Goal: Entertainment & Leisure: Browse casually

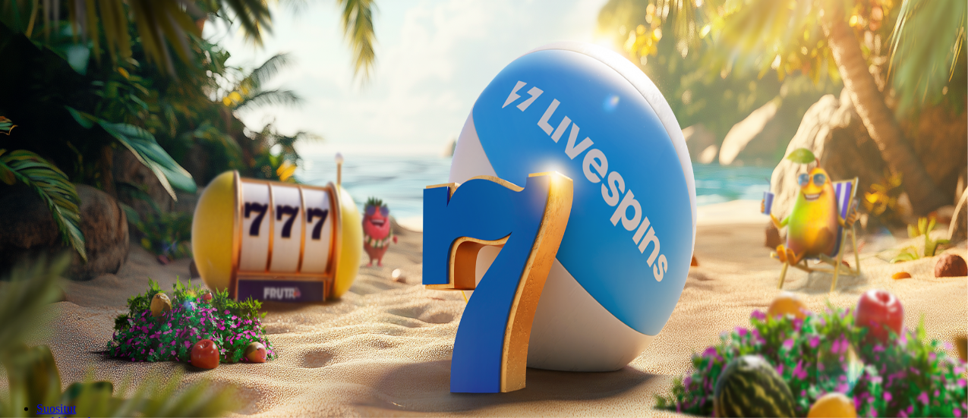
drag, startPoint x: 24, startPoint y: 169, endPoint x: 24, endPoint y: 192, distance: 22.8
click at [24, 116] on div "Talletus € 0.00 Kirjaudu Kasino Live Kasino Tarjoukset" at bounding box center [484, 81] width 956 height 69
click at [80, 63] on button "Kirjaudu" at bounding box center [104, 55] width 49 height 16
click at [577, 340] on div at bounding box center [485, 340] width 959 height 0
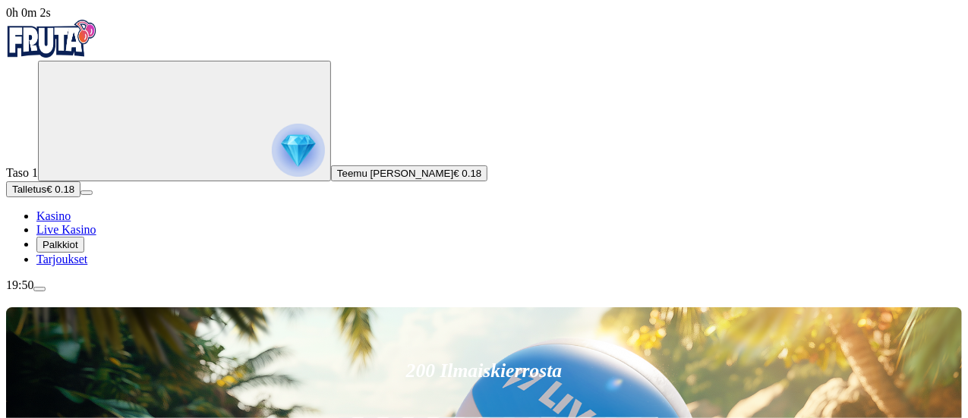
click at [337, 179] on span "Teemu [PERSON_NAME]" at bounding box center [395, 173] width 116 height 11
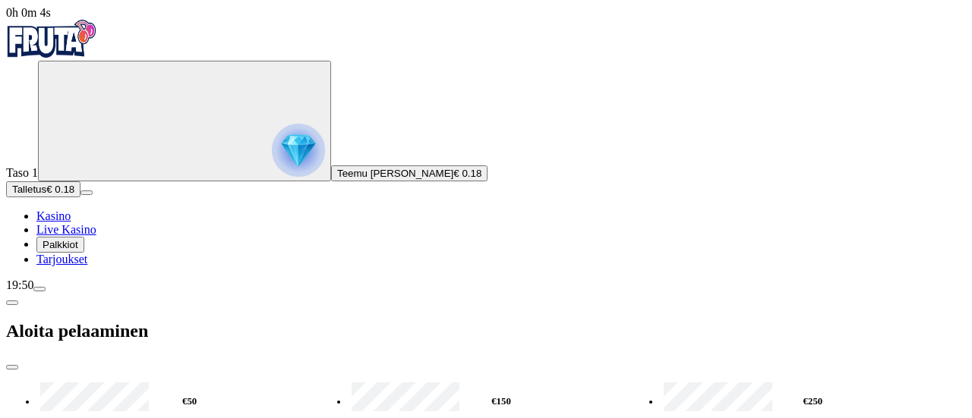
click at [272, 177] on img "Primary" at bounding box center [298, 150] width 53 height 53
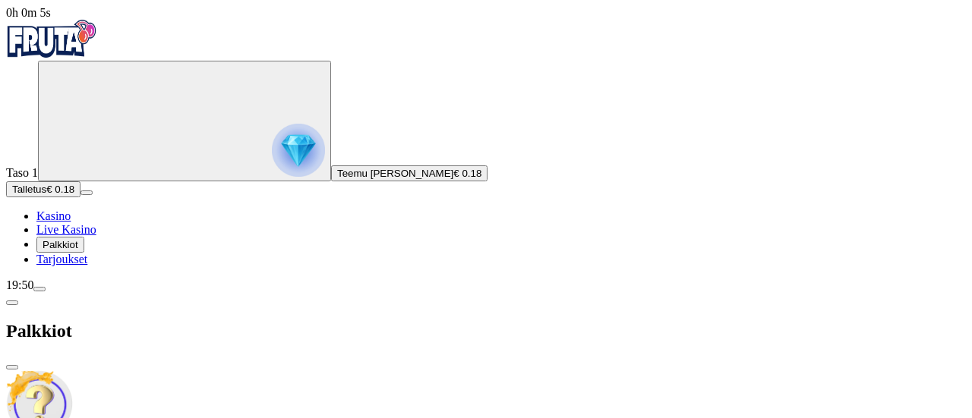
click at [12, 367] on span "close icon" at bounding box center [12, 367] width 0 height 0
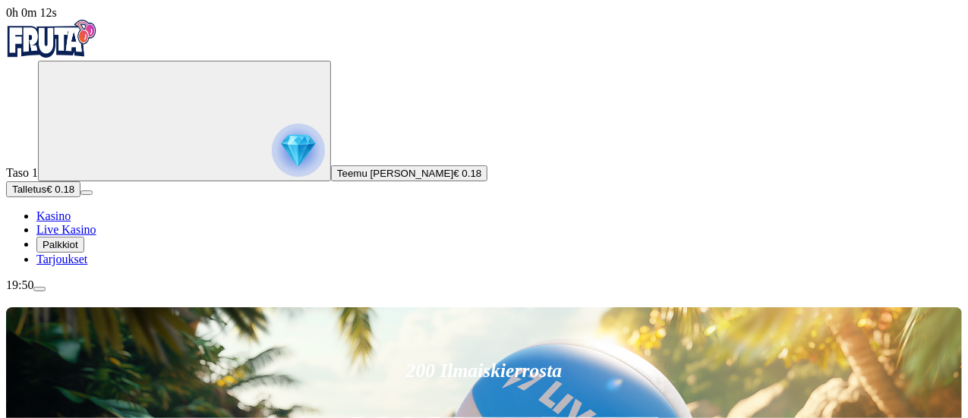
click at [39, 289] on span "menu icon" at bounding box center [39, 289] width 0 height 0
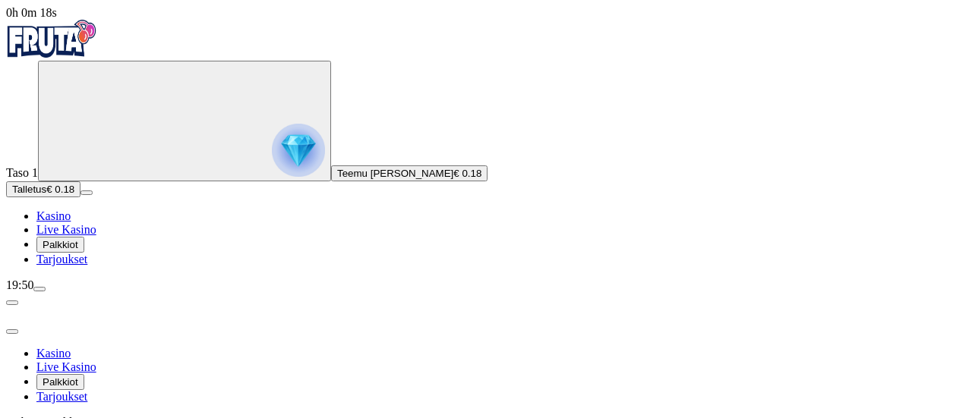
scroll to position [119, 0]
click at [272, 175] on img "Primary" at bounding box center [298, 150] width 53 height 53
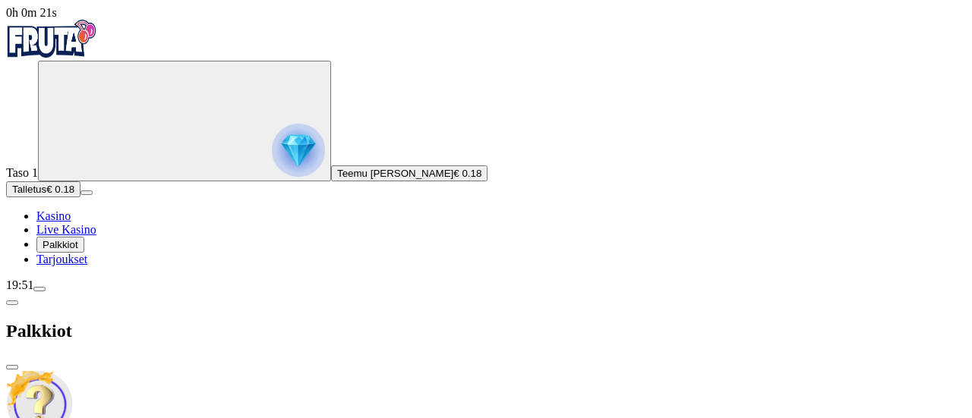
click at [440, 292] on div "Palkkiot" at bounding box center [485, 331] width 959 height 78
click at [12, 367] on span "close icon" at bounding box center [12, 367] width 0 height 0
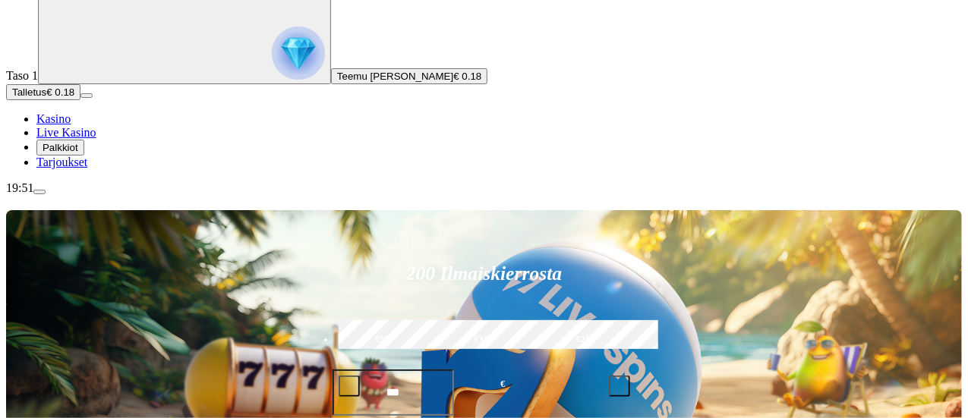
scroll to position [98, 0]
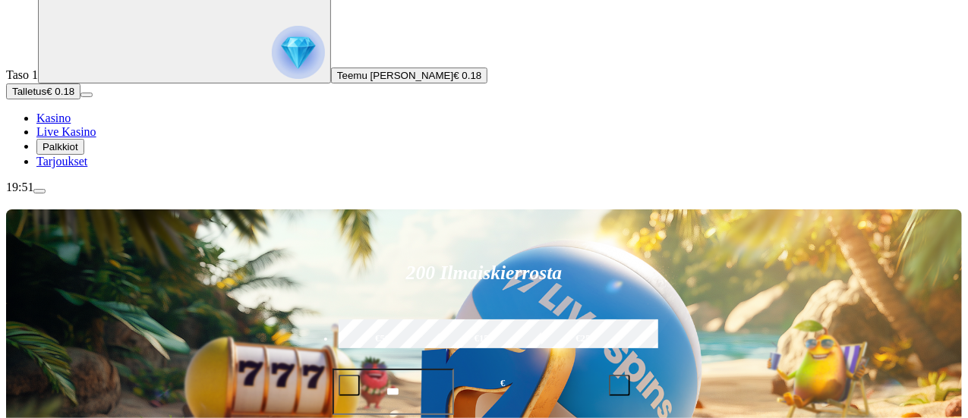
type input "*********"
